Goal: Information Seeking & Learning: Find specific page/section

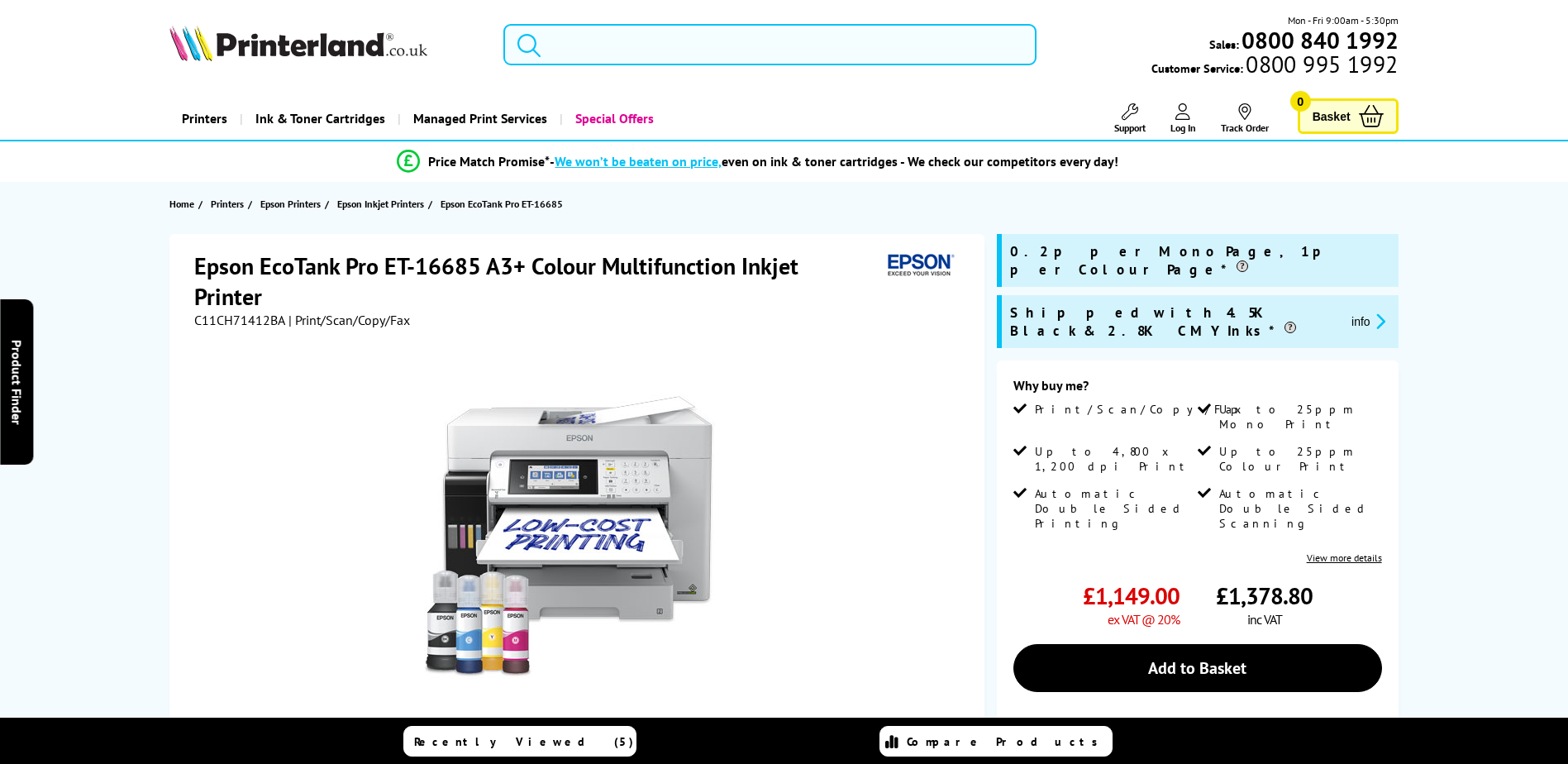
click at [602, 55] on input "search" at bounding box center [770, 45] width 534 height 42
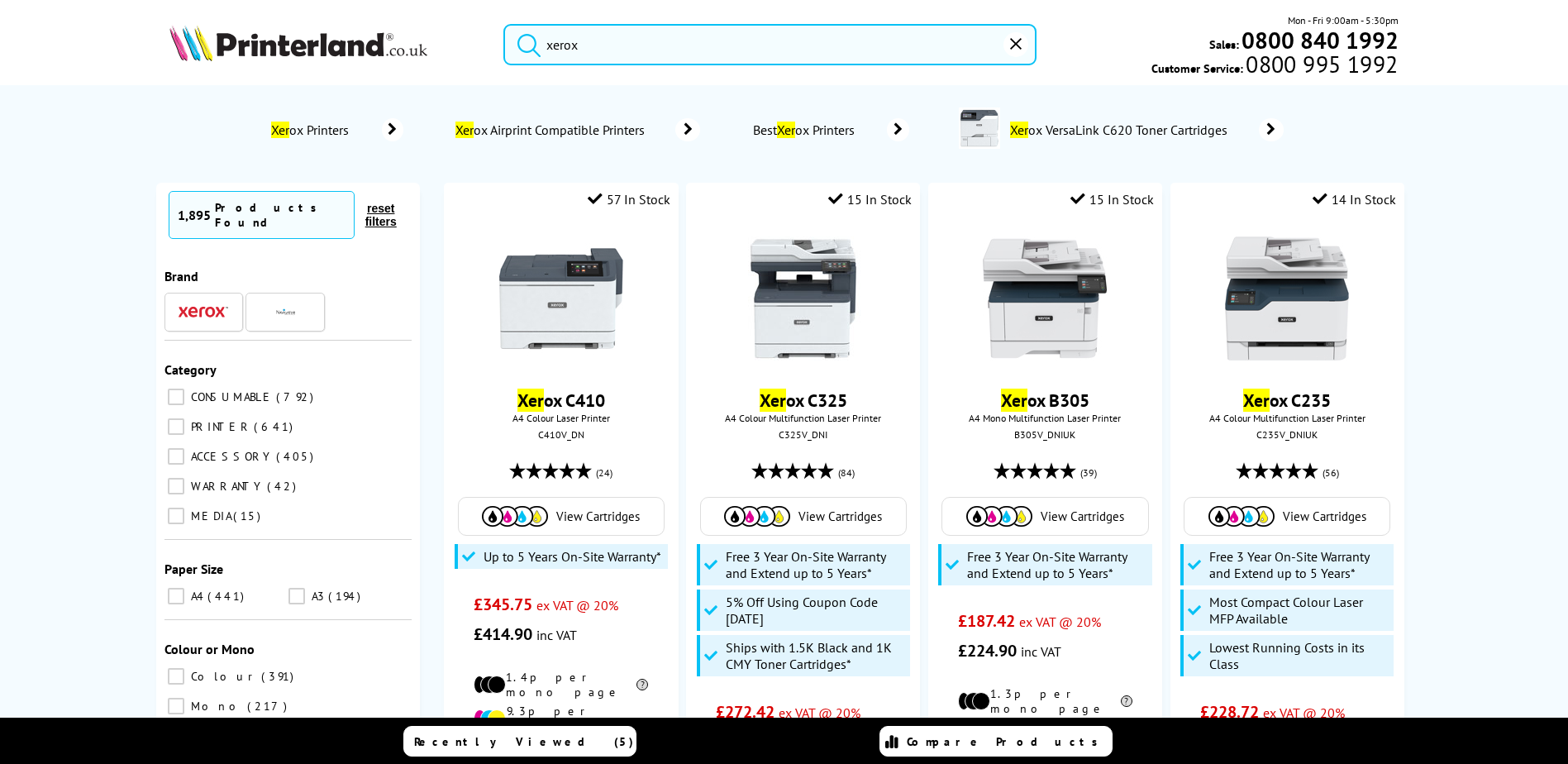
click at [504, 24] on button "submit" at bounding box center [525, 43] width 42 height 37
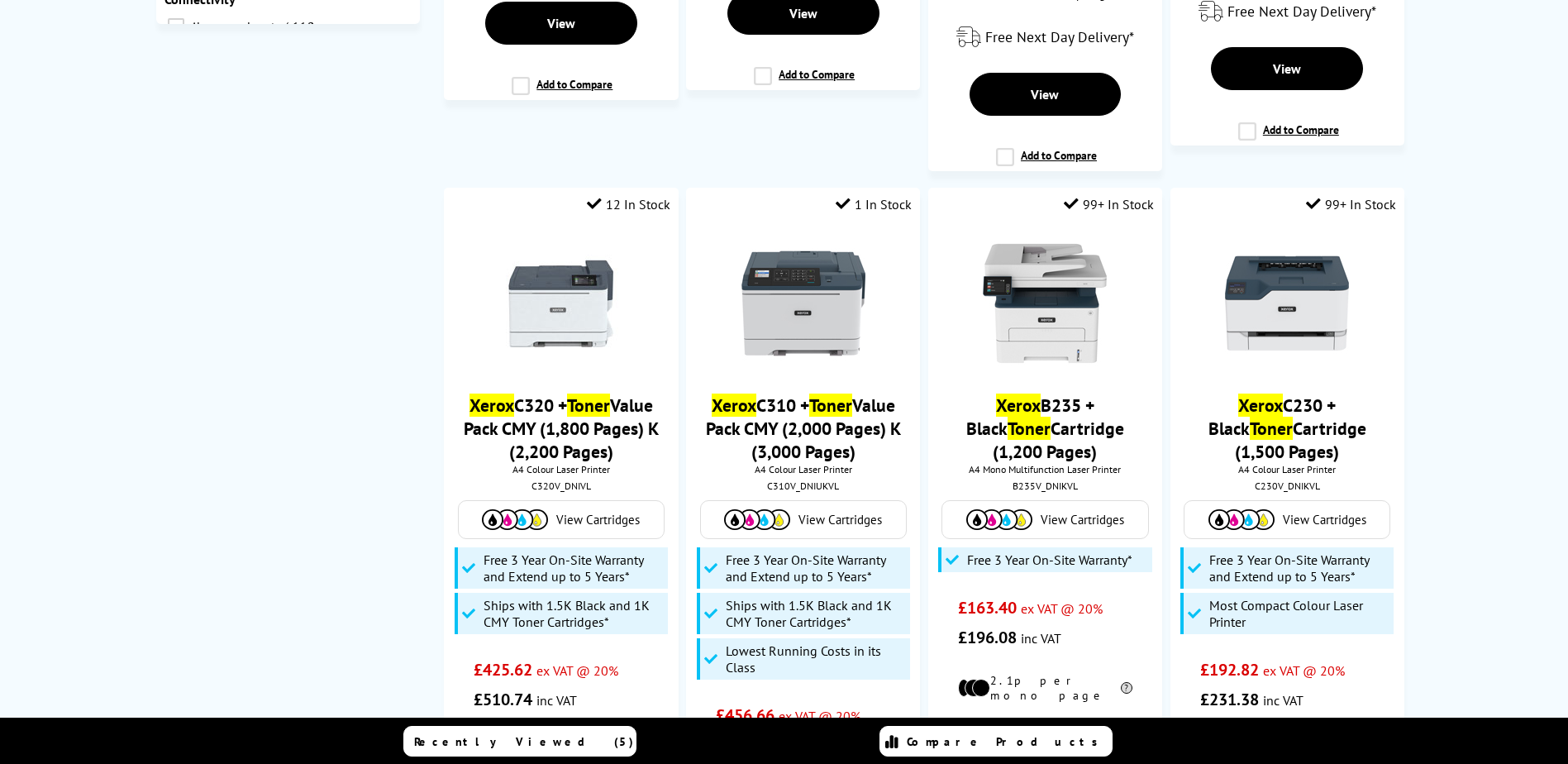
scroll to position [744, 0]
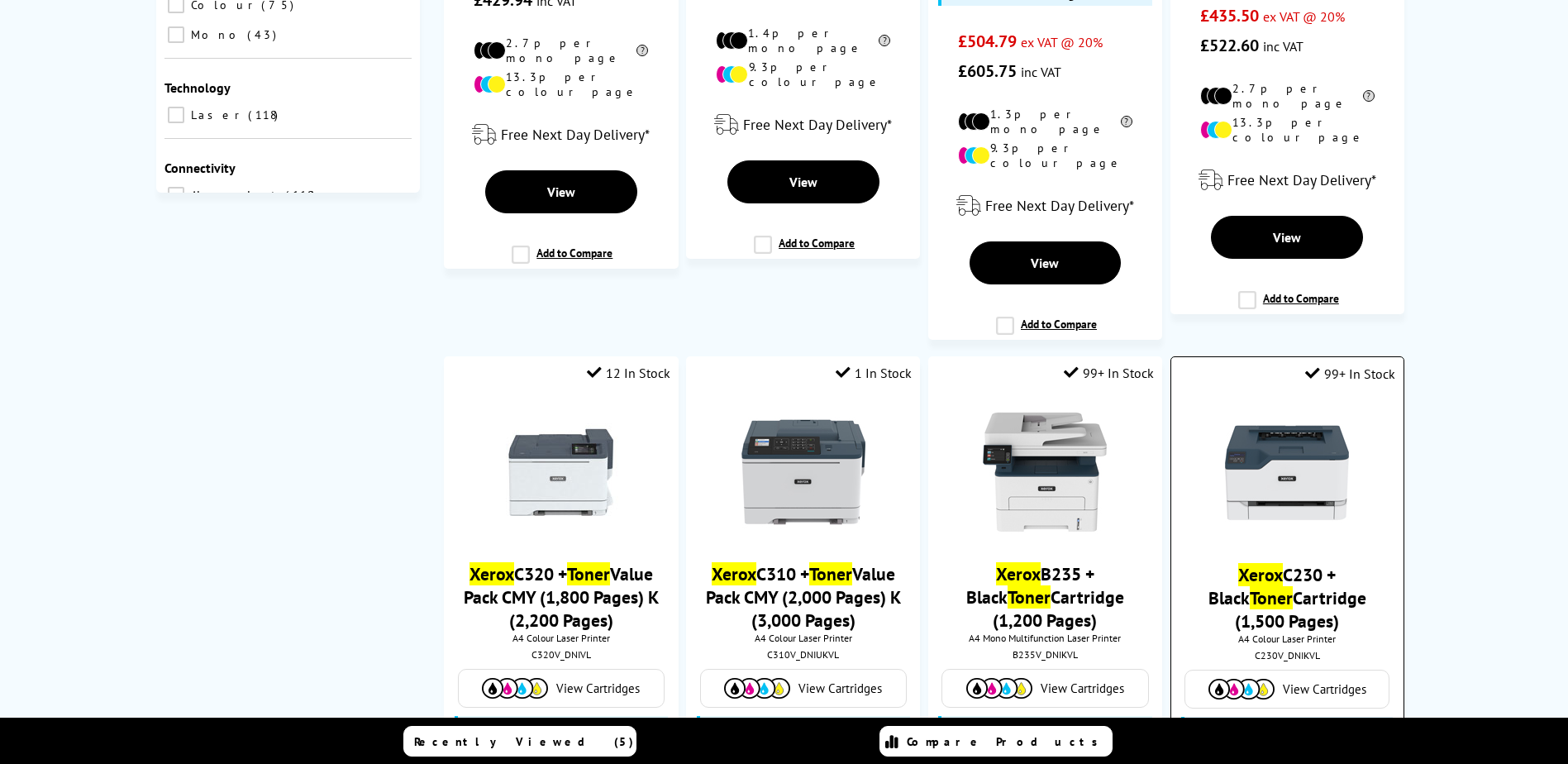
type input "xerox toner"
drag, startPoint x: 1334, startPoint y: 292, endPoint x: 1227, endPoint y: 284, distance: 107.3
click at [1227, 395] on div "Xerox C230 + Black Toner Cartridge (1,500 Pages) A4 Colour Laser Printer C230V_…" at bounding box center [1287, 639] width 216 height 490
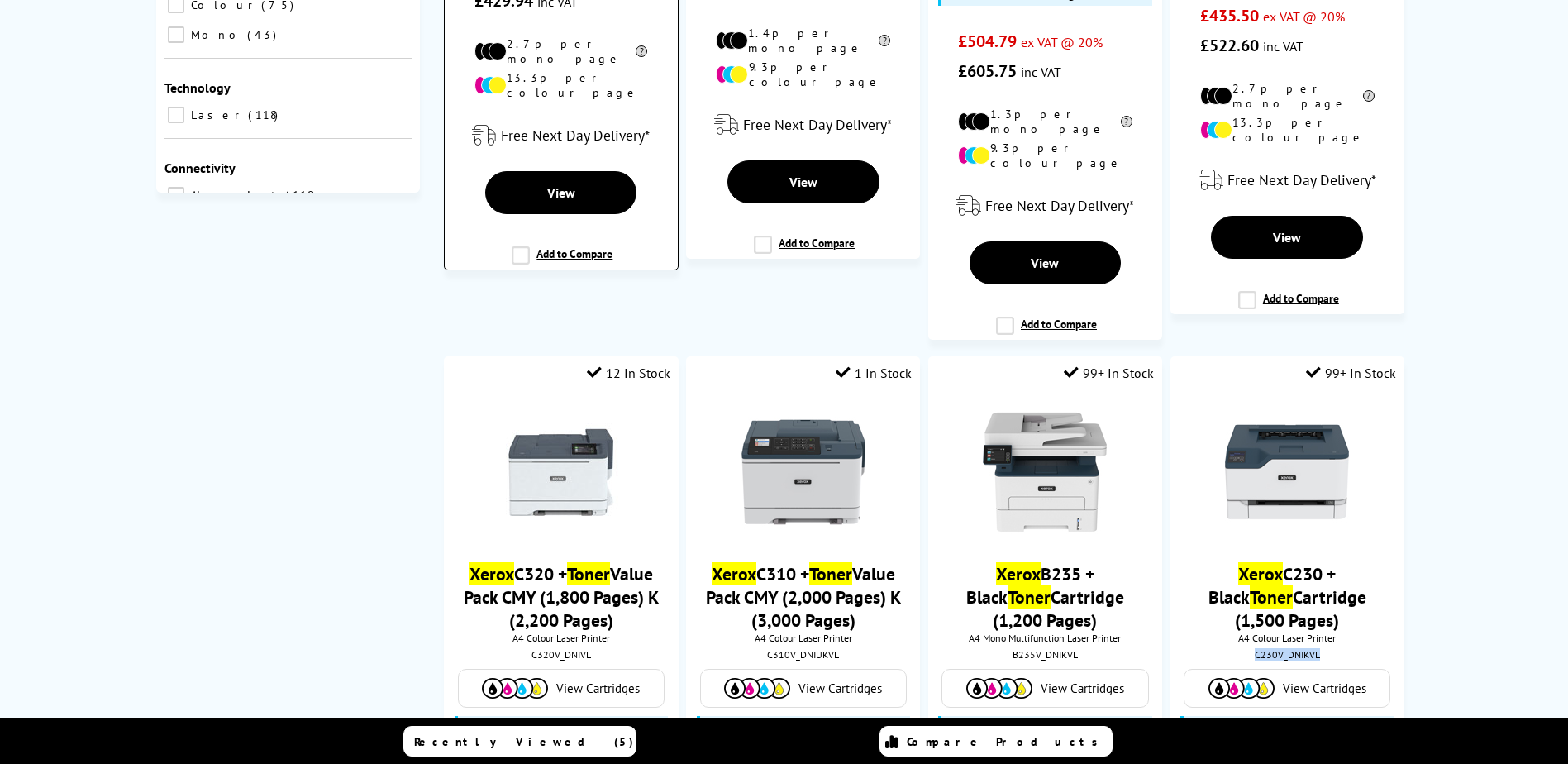
copy div "C230V_DNIKVL"
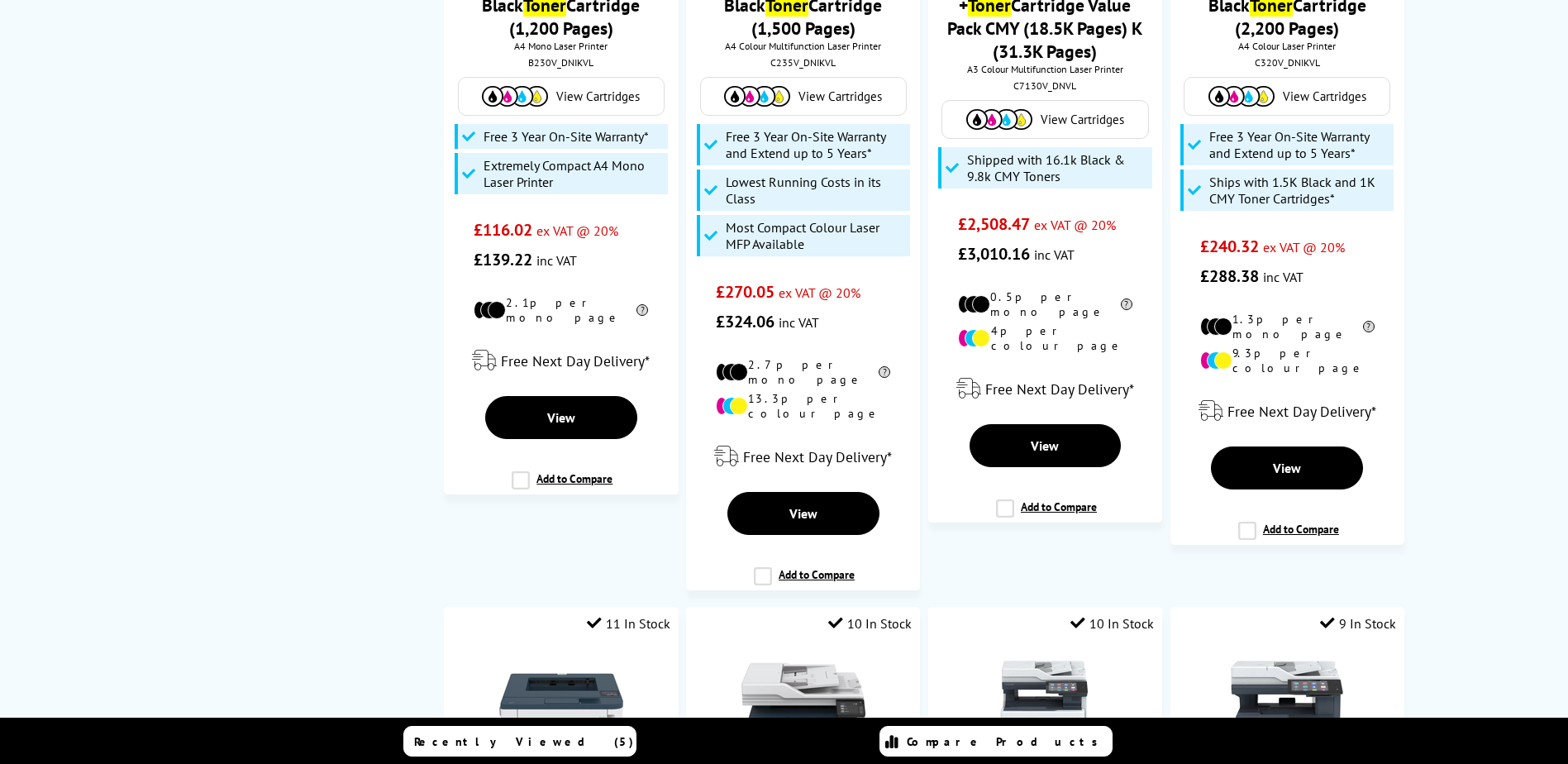
scroll to position [3473, 0]
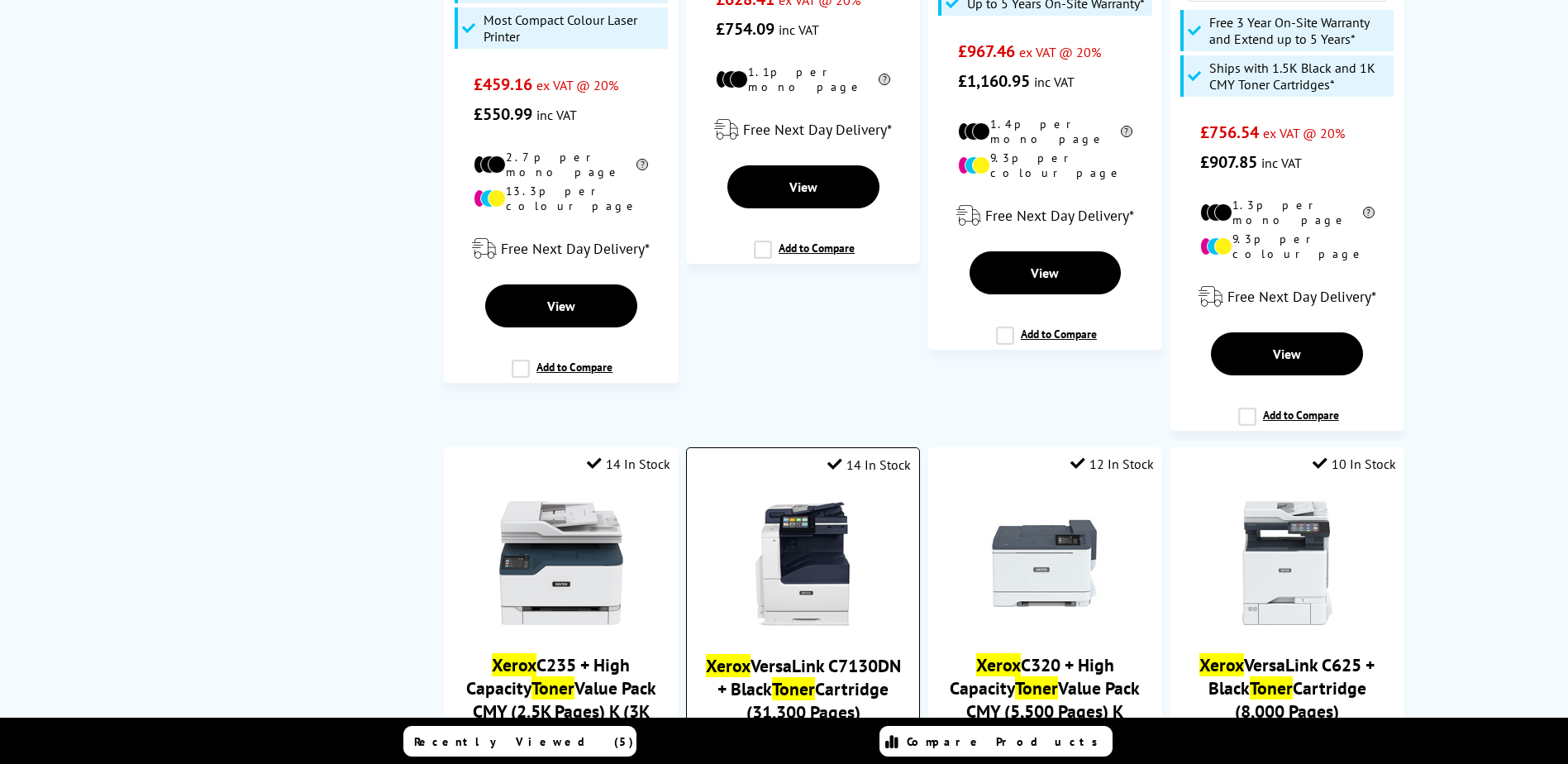
scroll to position [1696, 0]
